Goal: Complete application form

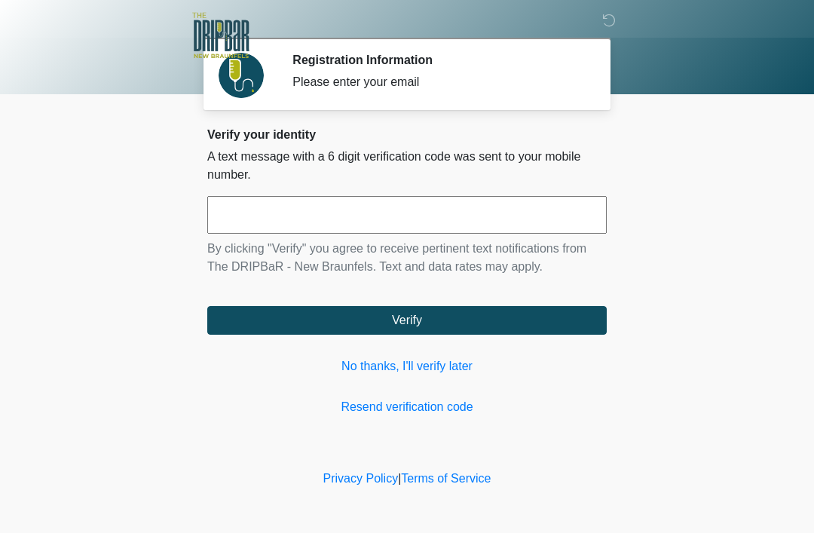
click at [431, 375] on link "No thanks, I'll verify later" at bounding box center [407, 366] width 400 height 18
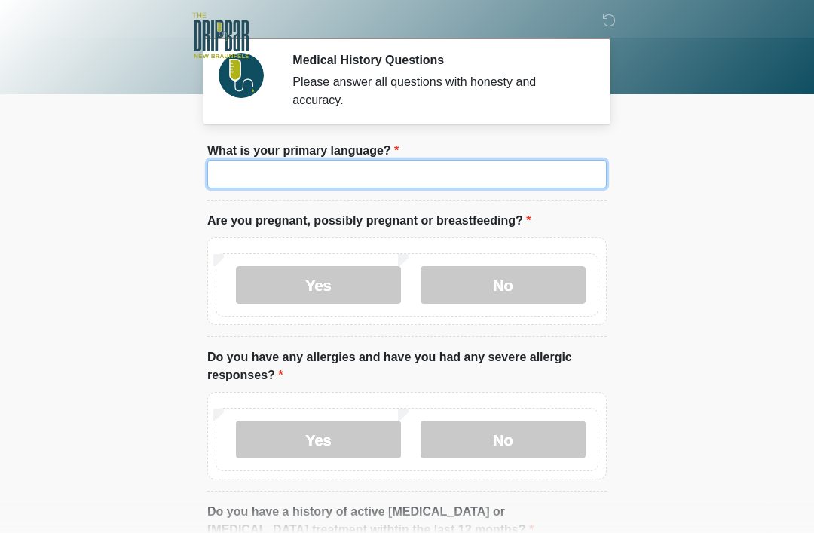
click at [383, 170] on input "What is your primary language?" at bounding box center [407, 174] width 400 height 29
type input "*******"
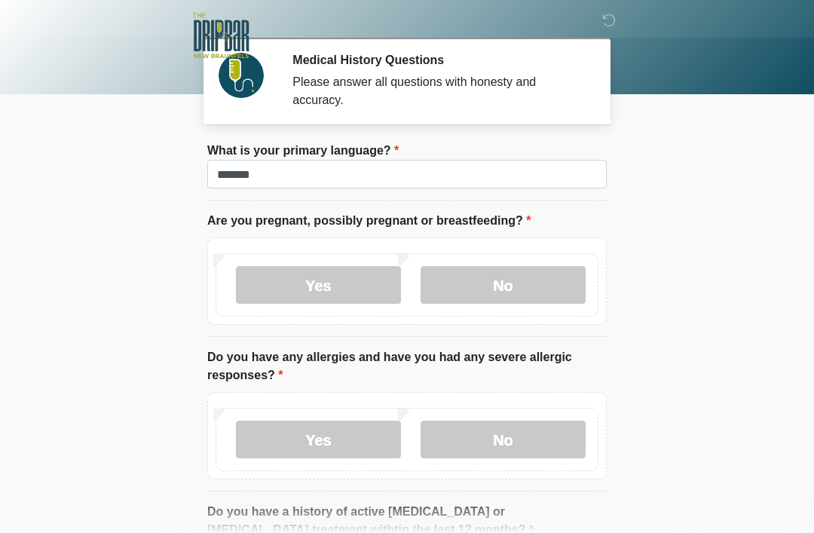
click at [490, 282] on label "No" at bounding box center [503, 285] width 165 height 38
click at [480, 438] on label "No" at bounding box center [503, 440] width 165 height 38
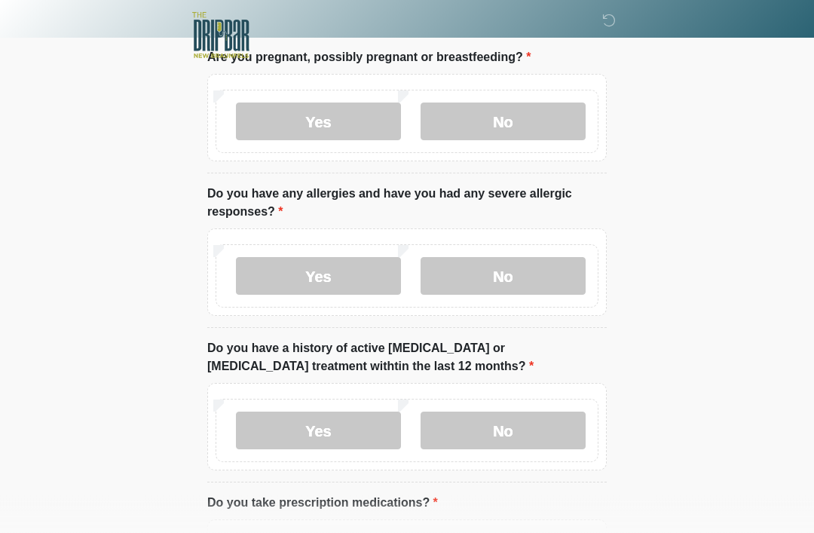
scroll to position [168, 0]
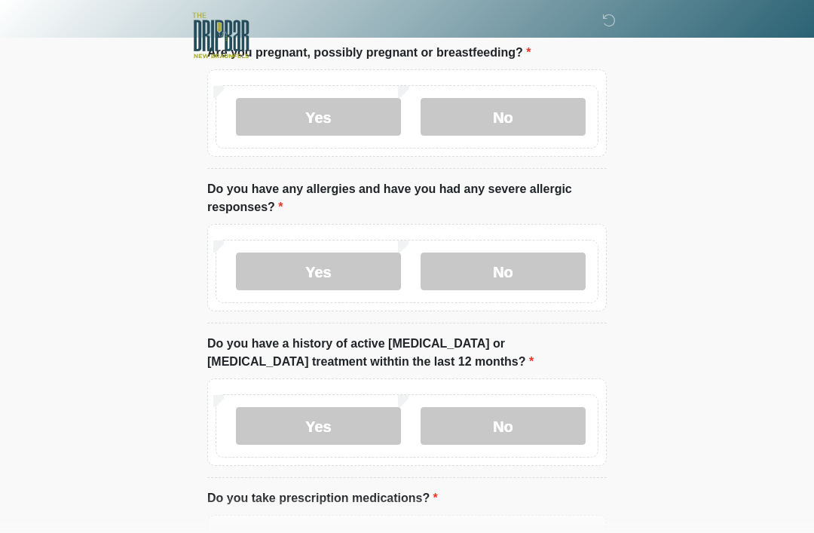
click at [476, 426] on label "No" at bounding box center [503, 426] width 165 height 38
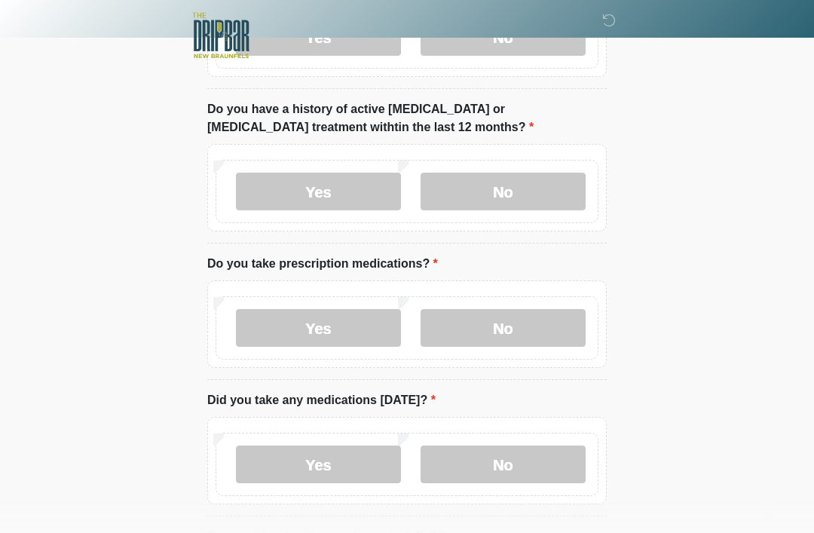
scroll to position [401, 0]
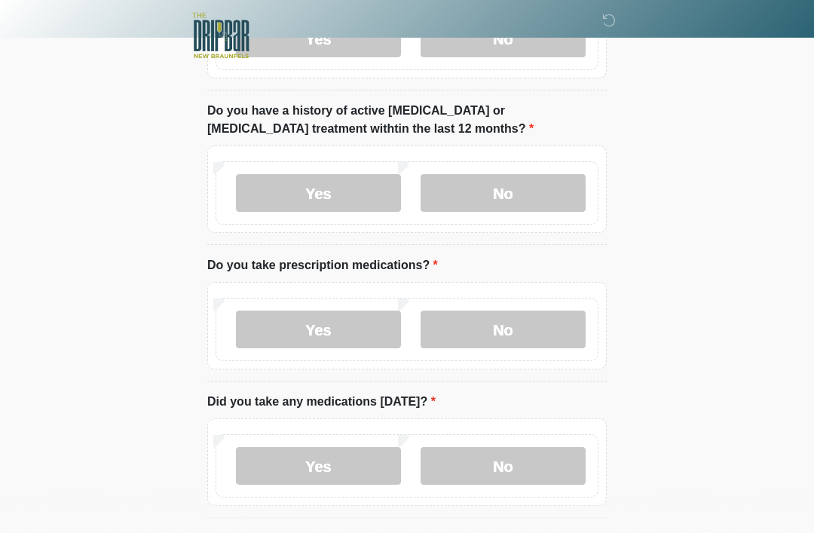
click at [496, 322] on label "No" at bounding box center [503, 330] width 165 height 38
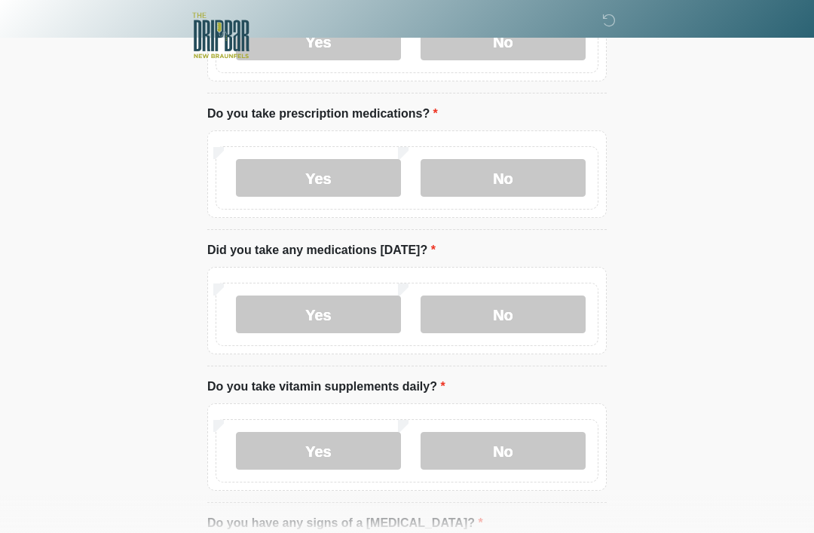
scroll to position [551, 0]
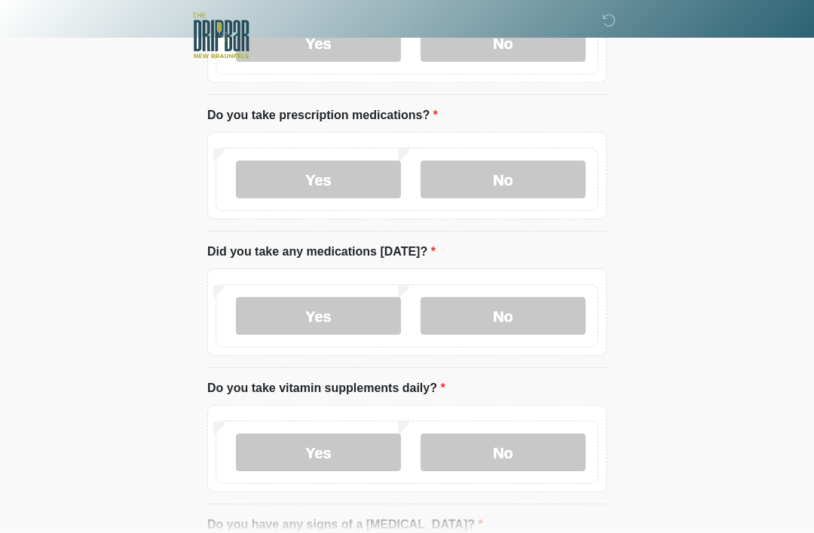
click at [488, 314] on label "No" at bounding box center [503, 316] width 165 height 38
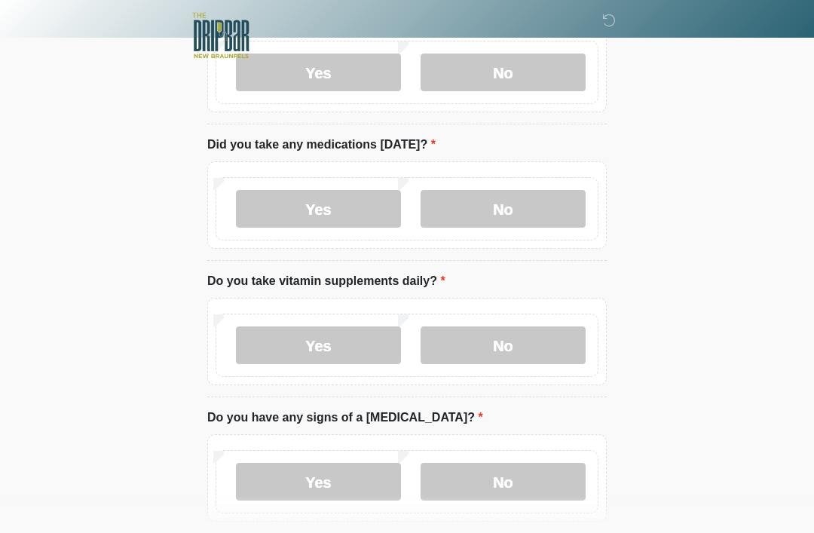
scroll to position [682, 0]
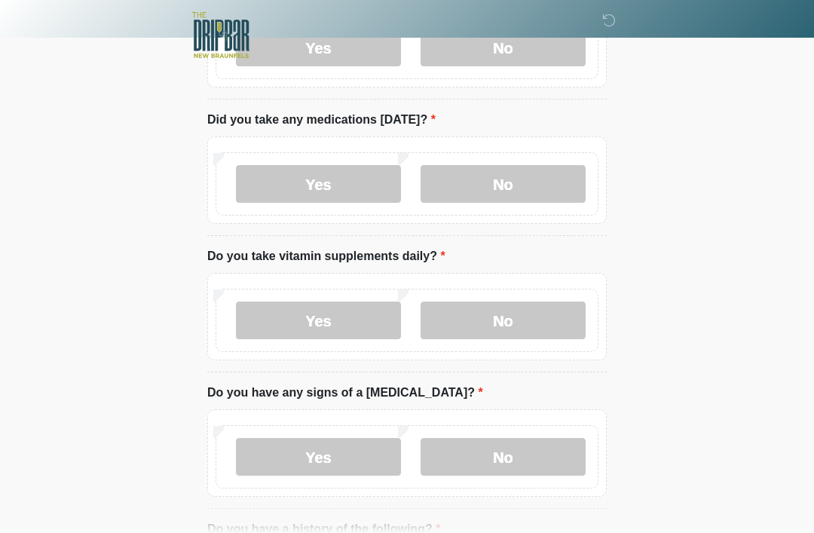
click at [497, 320] on label "No" at bounding box center [503, 321] width 165 height 38
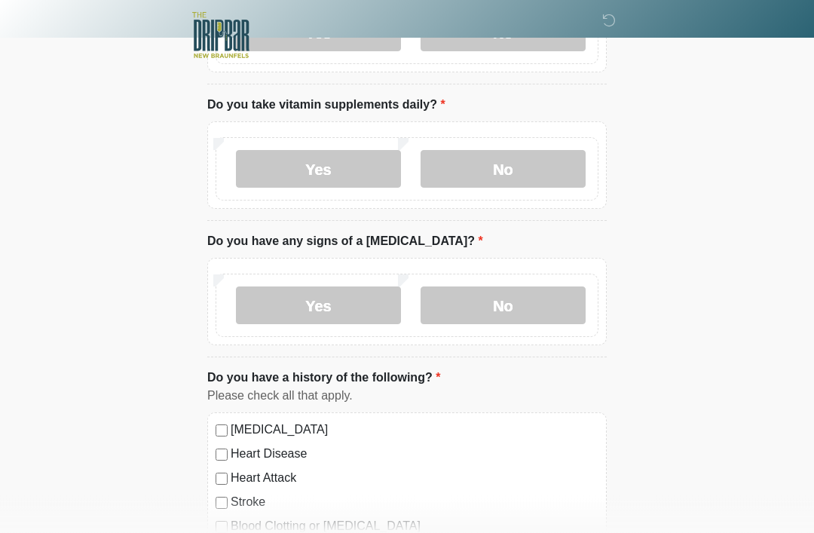
scroll to position [835, 0]
click at [494, 308] on label "No" at bounding box center [503, 305] width 165 height 38
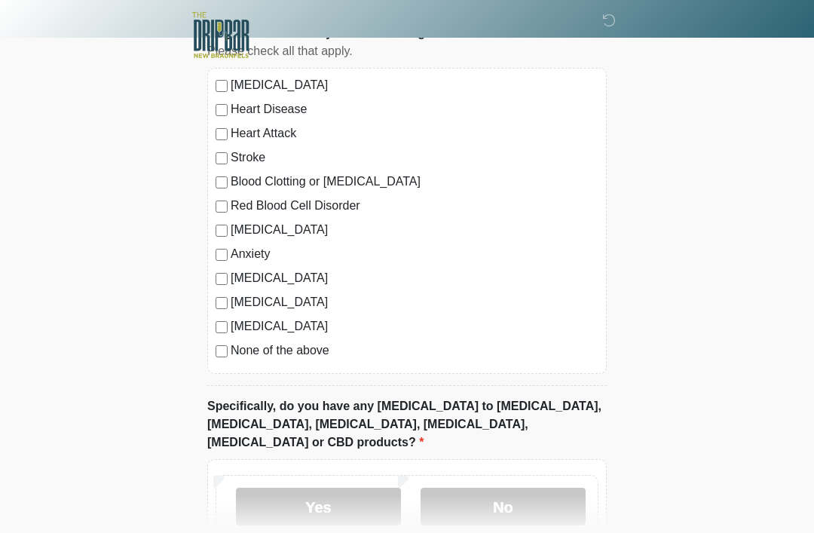
scroll to position [1257, 0]
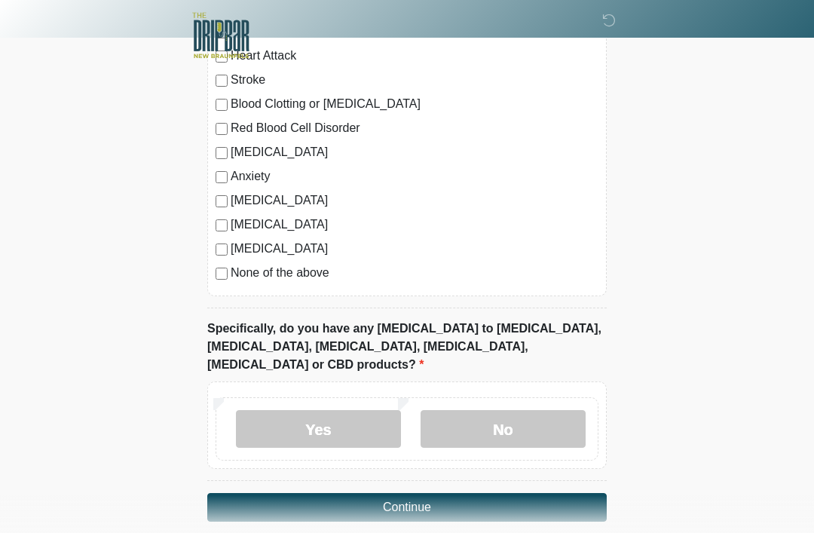
click at [493, 410] on label "No" at bounding box center [503, 429] width 165 height 38
click at [390, 493] on button "Continue" at bounding box center [407, 507] width 400 height 29
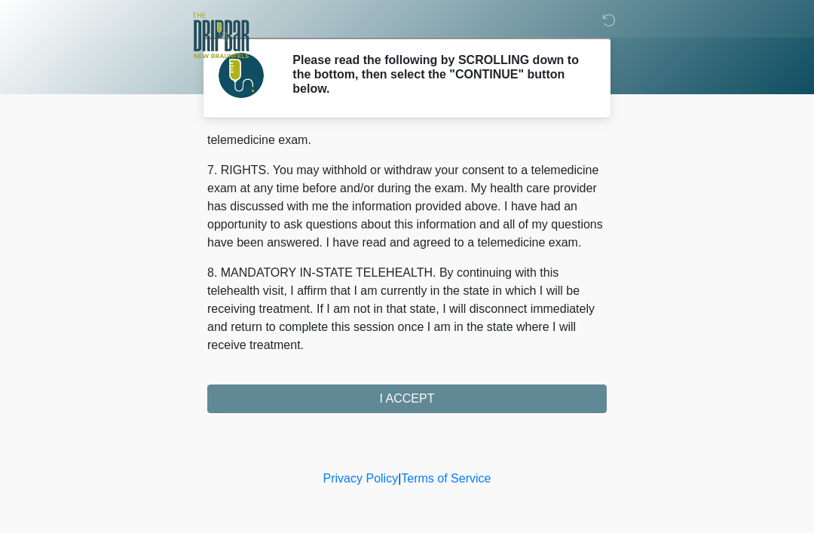
scroll to position [661, 0]
click at [395, 398] on button "I ACCEPT" at bounding box center [407, 398] width 400 height 29
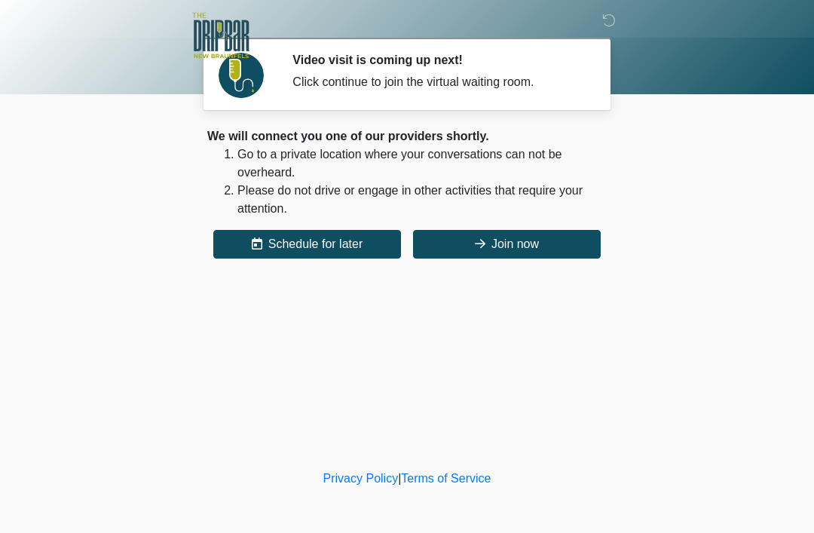
click at [490, 239] on button "Join now" at bounding box center [507, 244] width 188 height 29
